Goal: Navigation & Orientation: Find specific page/section

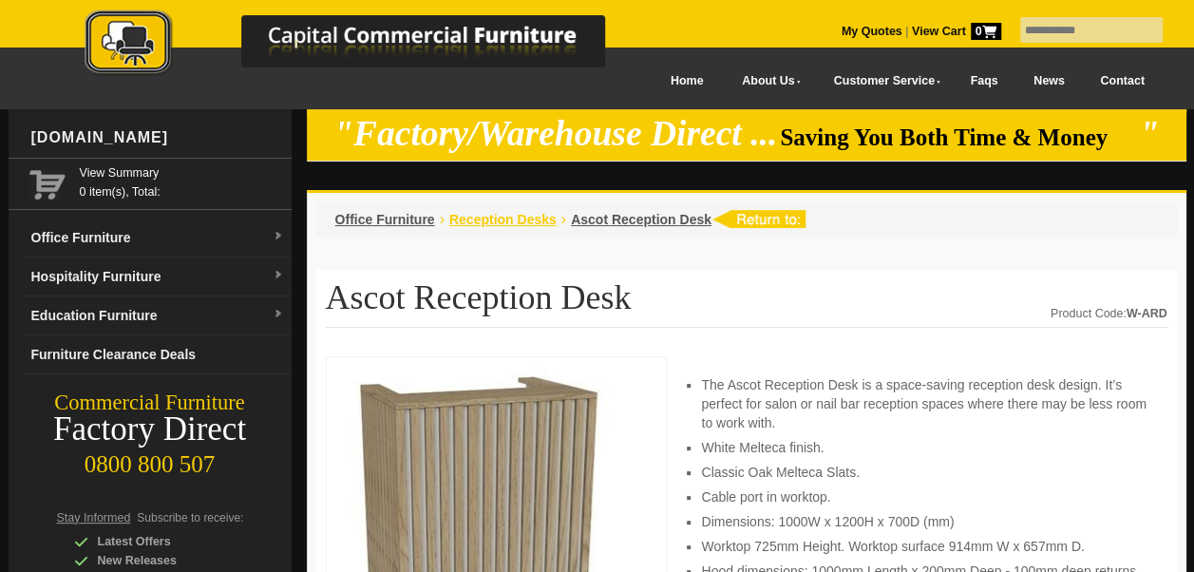
click at [516, 218] on span "Reception Desks" at bounding box center [502, 219] width 107 height 15
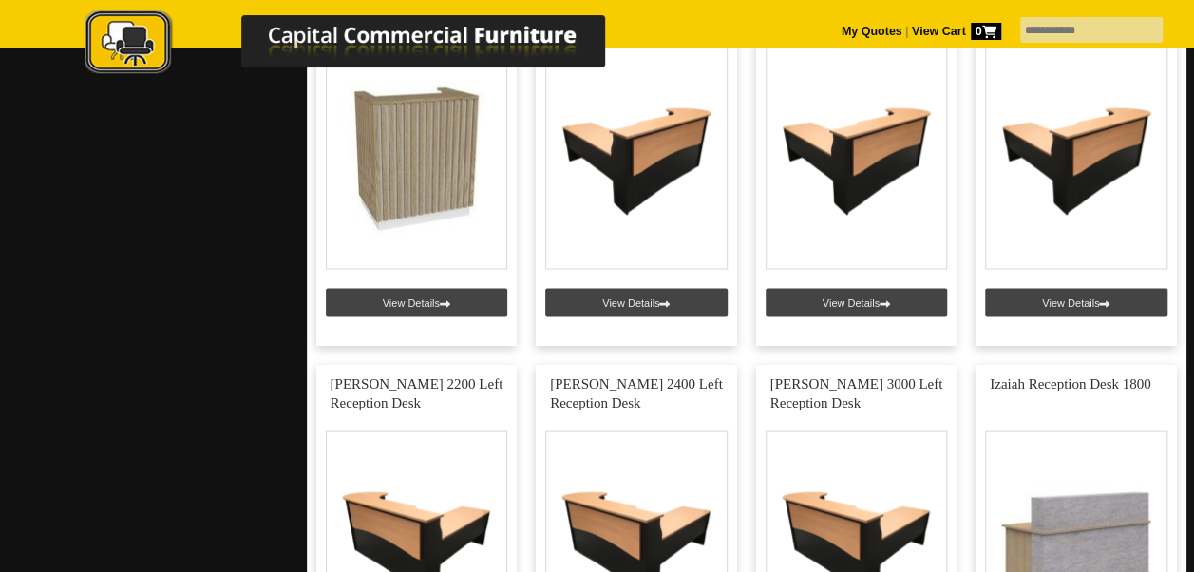
scroll to position [1679, 0]
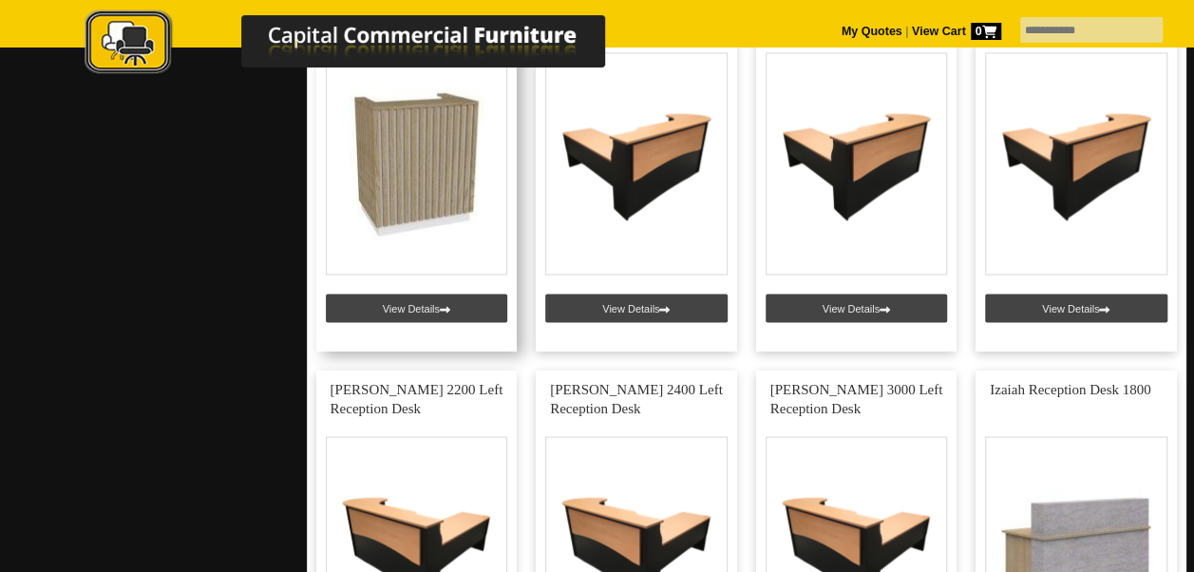
click at [466, 304] on link at bounding box center [416, 168] width 201 height 365
